Goal: Navigation & Orientation: Find specific page/section

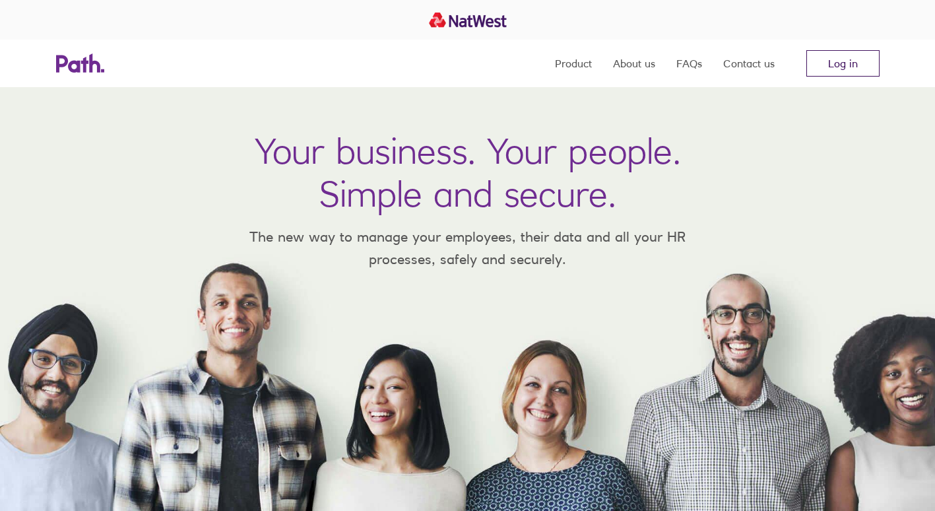
click at [816, 69] on link "Log in" at bounding box center [842, 63] width 73 height 26
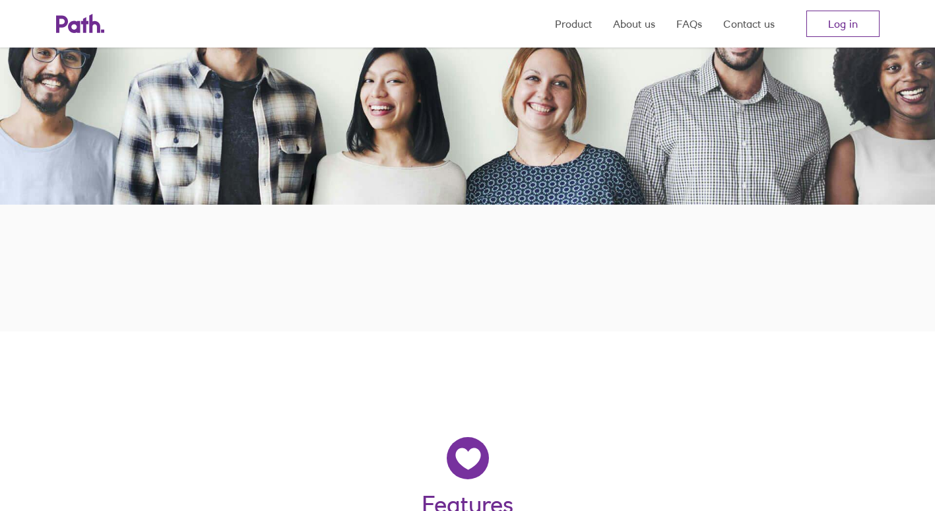
scroll to position [198, 0]
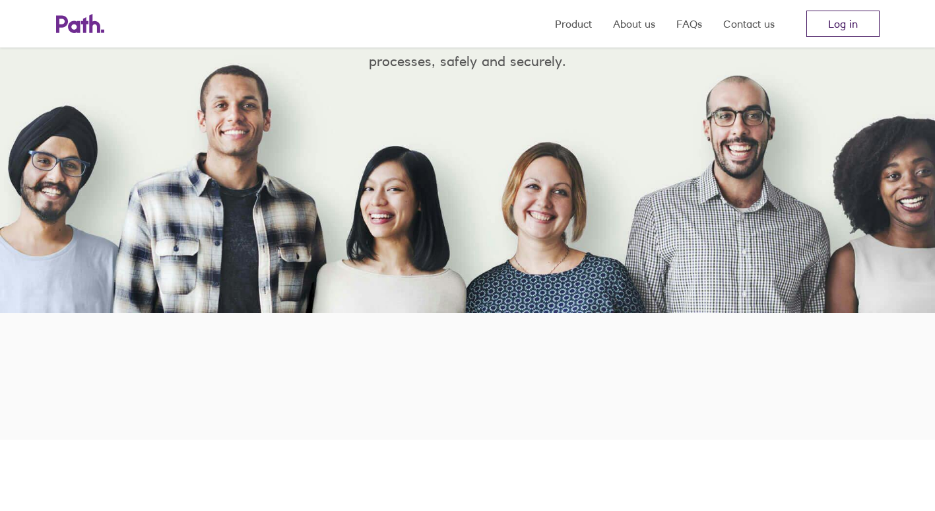
click at [831, 31] on link "Log in" at bounding box center [842, 24] width 73 height 26
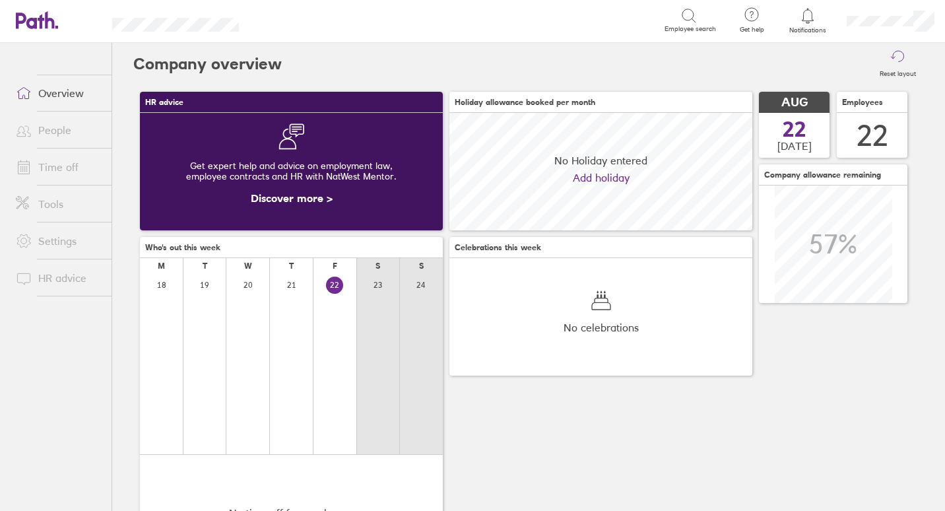
click at [65, 127] on link "People" at bounding box center [58, 130] width 106 height 26
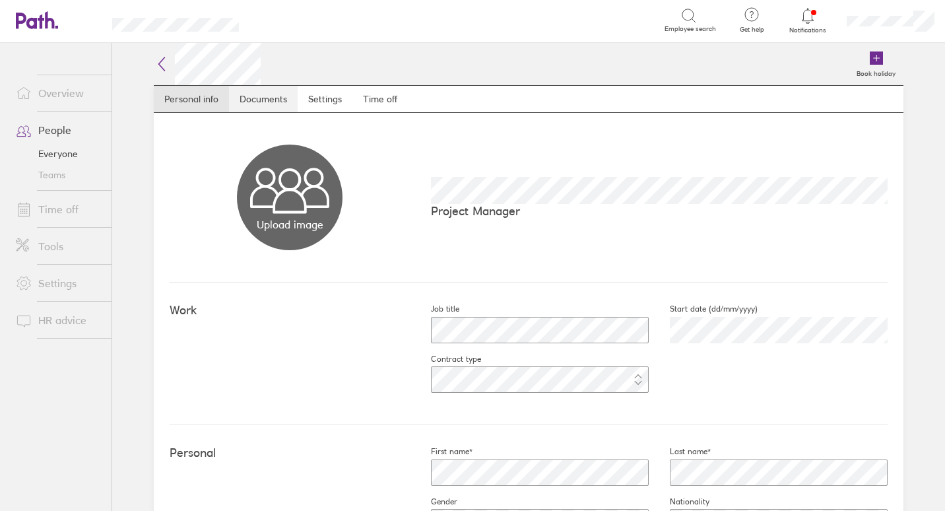
click at [237, 95] on link "Documents" at bounding box center [263, 99] width 69 height 26
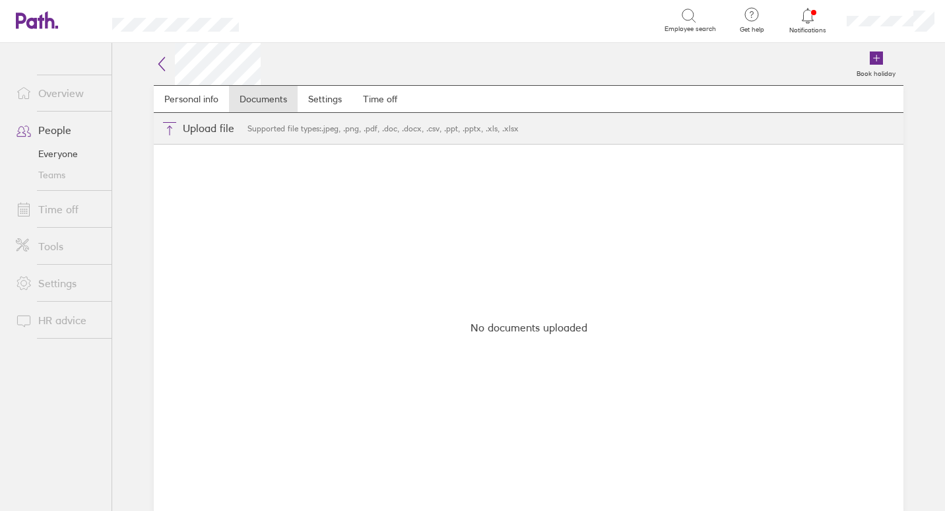
click at [162, 60] on icon at bounding box center [162, 63] width 6 height 13
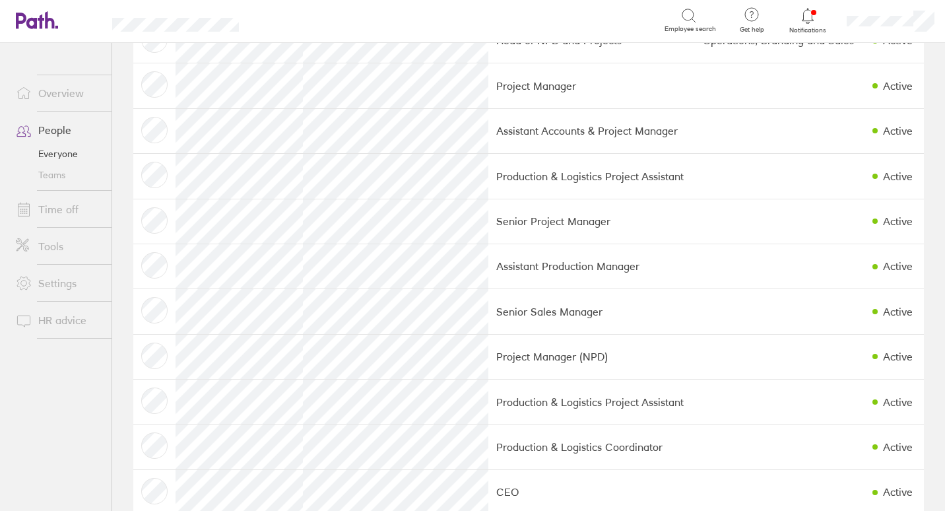
scroll to position [165, 0]
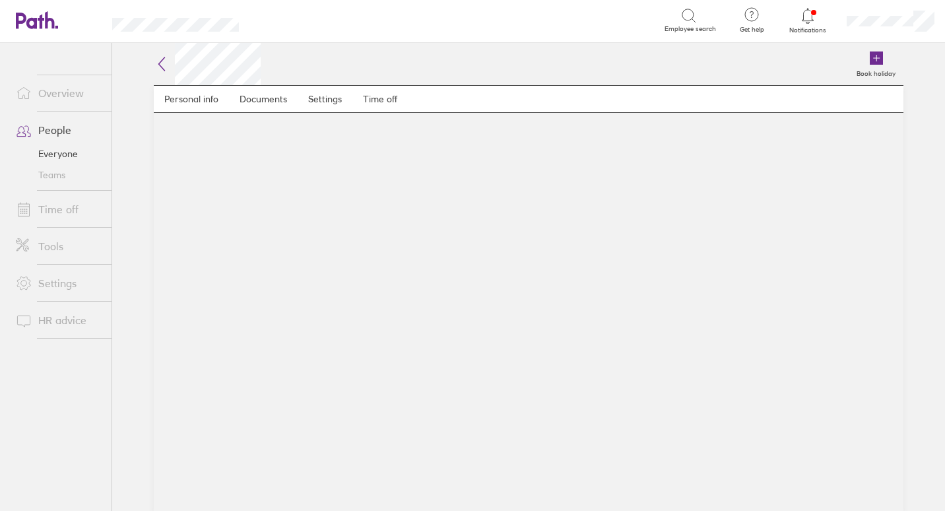
click at [162, 67] on icon at bounding box center [162, 64] width 16 height 16
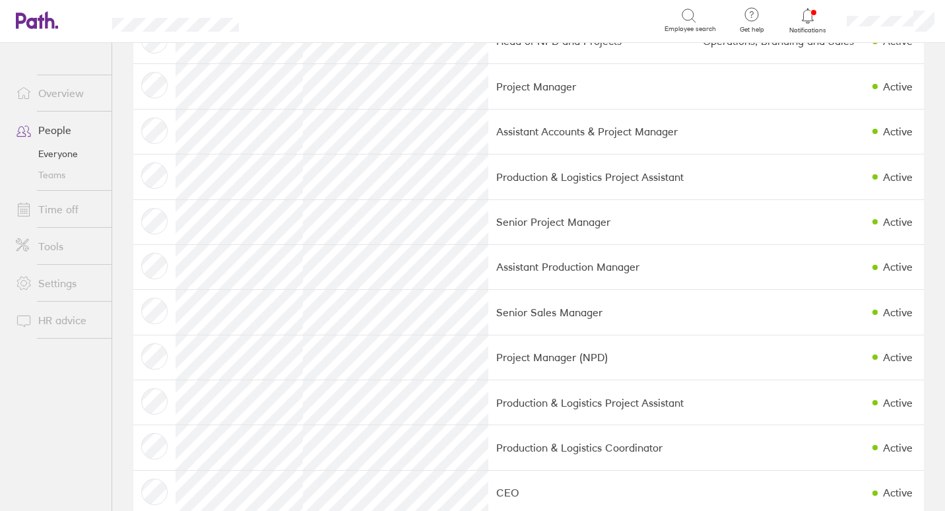
scroll to position [264, 0]
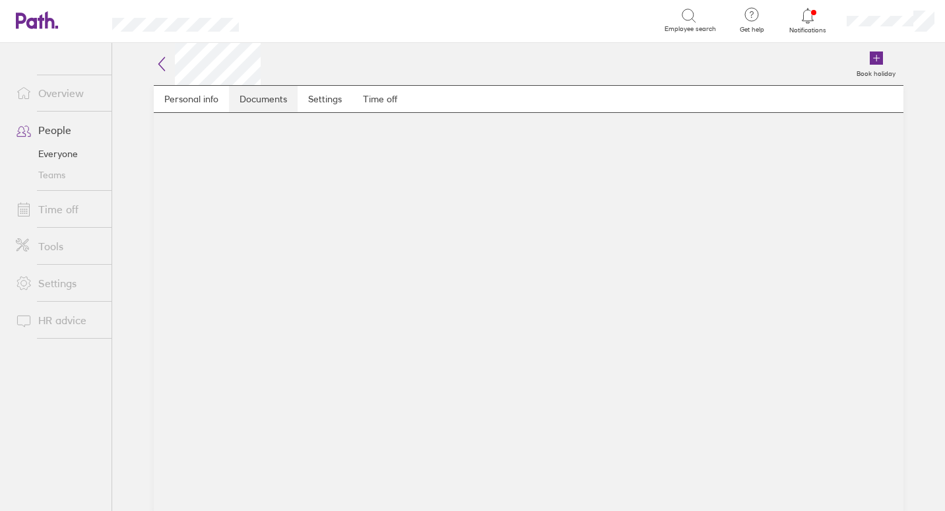
click at [275, 90] on link "Documents" at bounding box center [263, 99] width 69 height 26
click at [203, 92] on link "Personal info" at bounding box center [191, 99] width 75 height 26
click at [248, 96] on link "Documents" at bounding box center [263, 99] width 69 height 26
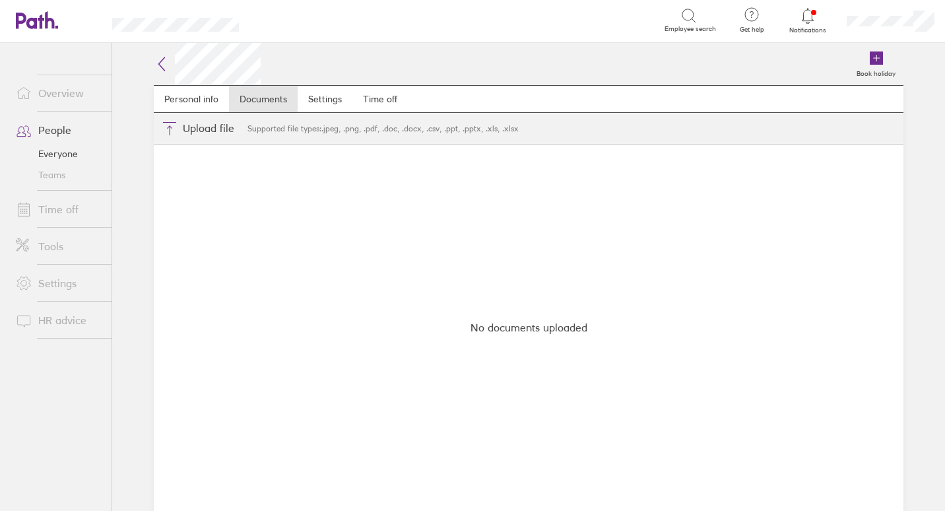
click at [61, 125] on link "People" at bounding box center [58, 130] width 106 height 26
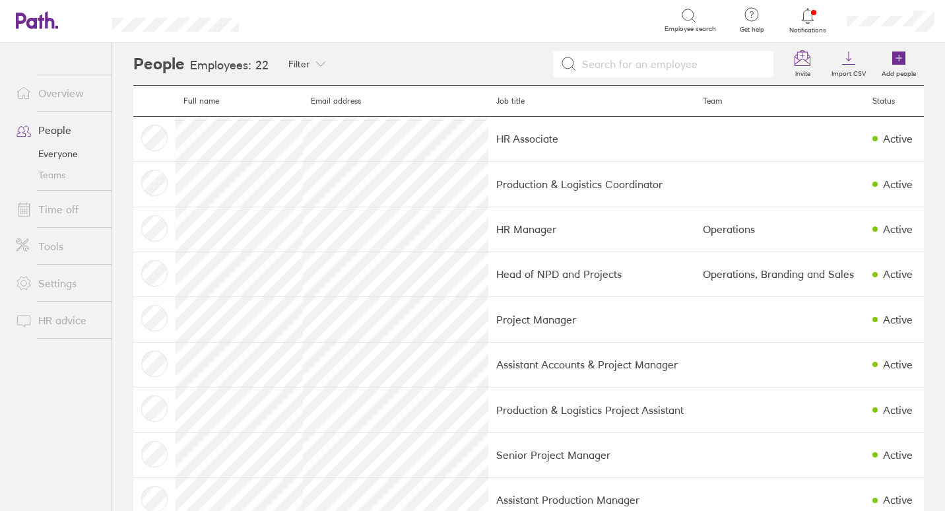
click at [63, 202] on link "Time off" at bounding box center [58, 209] width 106 height 26
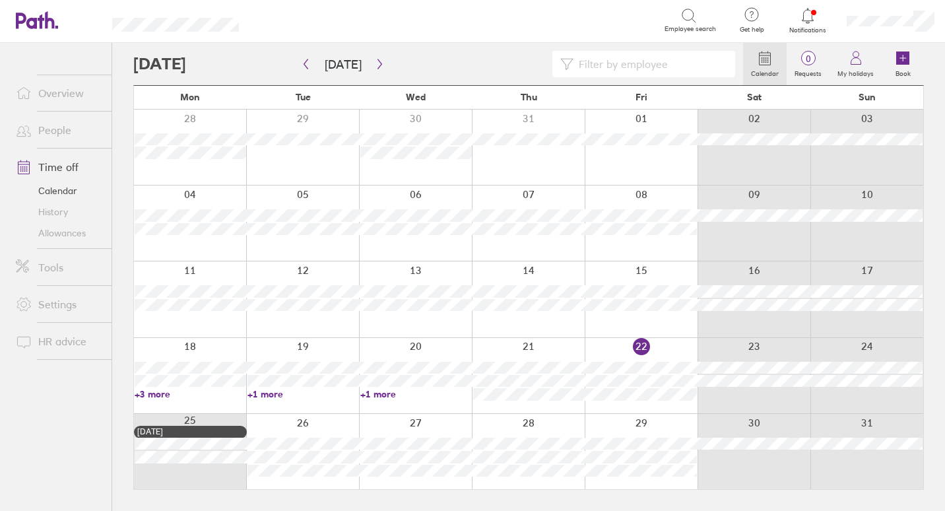
click at [55, 272] on link "Tools" at bounding box center [58, 267] width 106 height 26
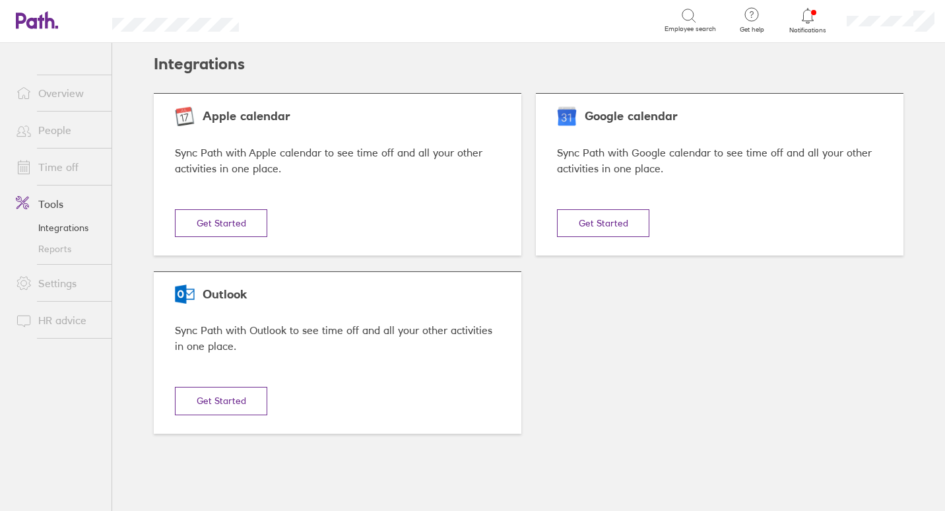
click at [48, 314] on link "HR advice" at bounding box center [58, 320] width 106 height 26
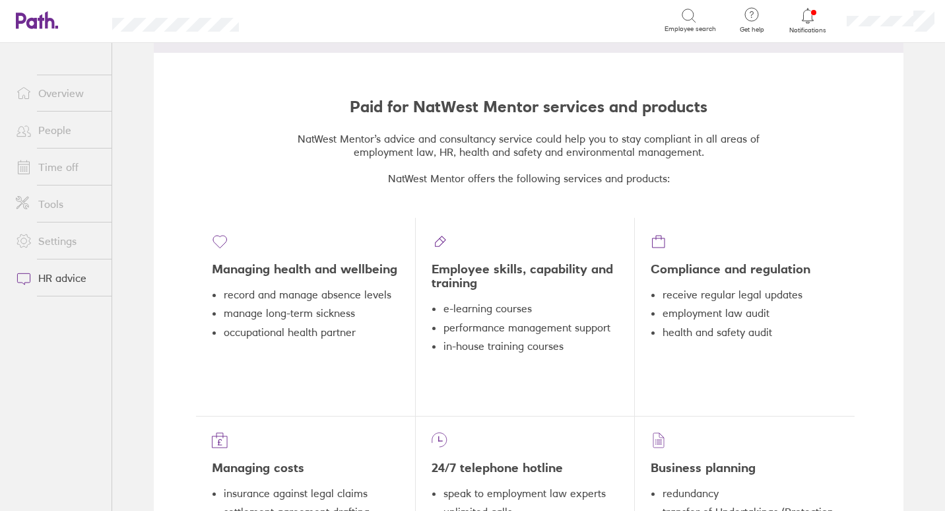
scroll to position [382, 0]
